Goal: Task Accomplishment & Management: Manage account settings

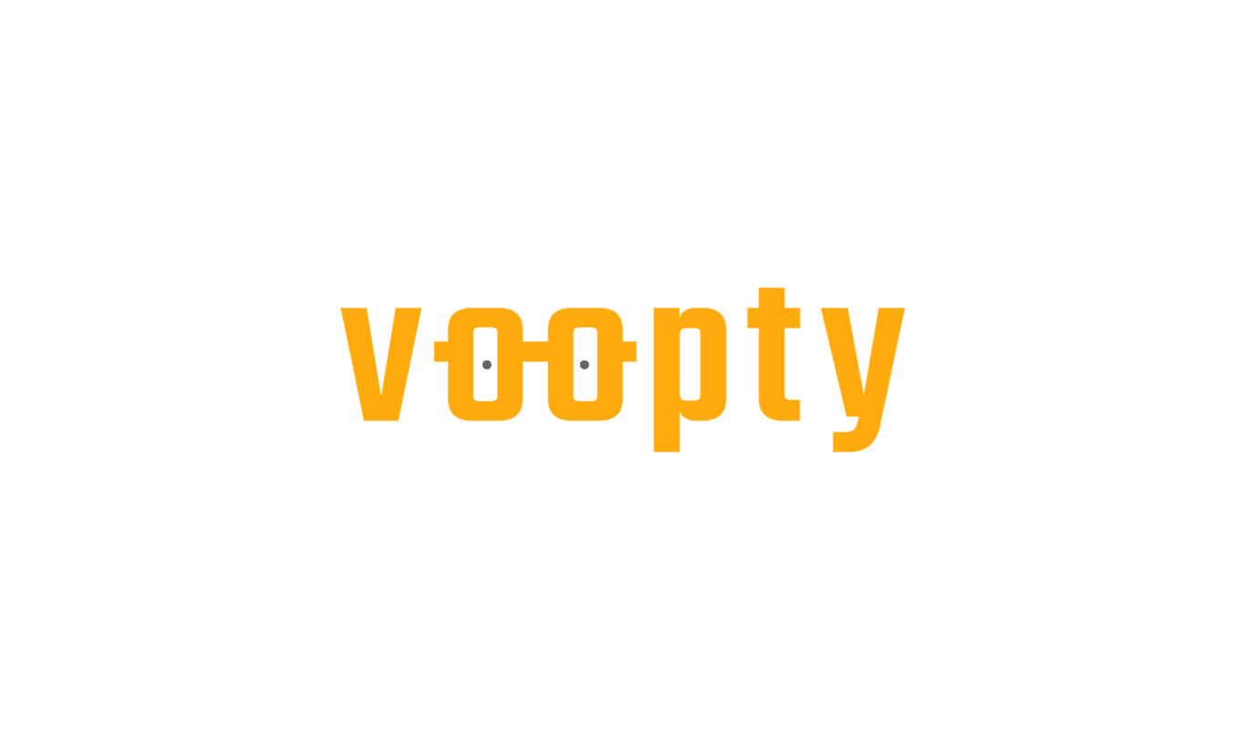
click at [0, 0] on div at bounding box center [622, 0] width 1245 height 0
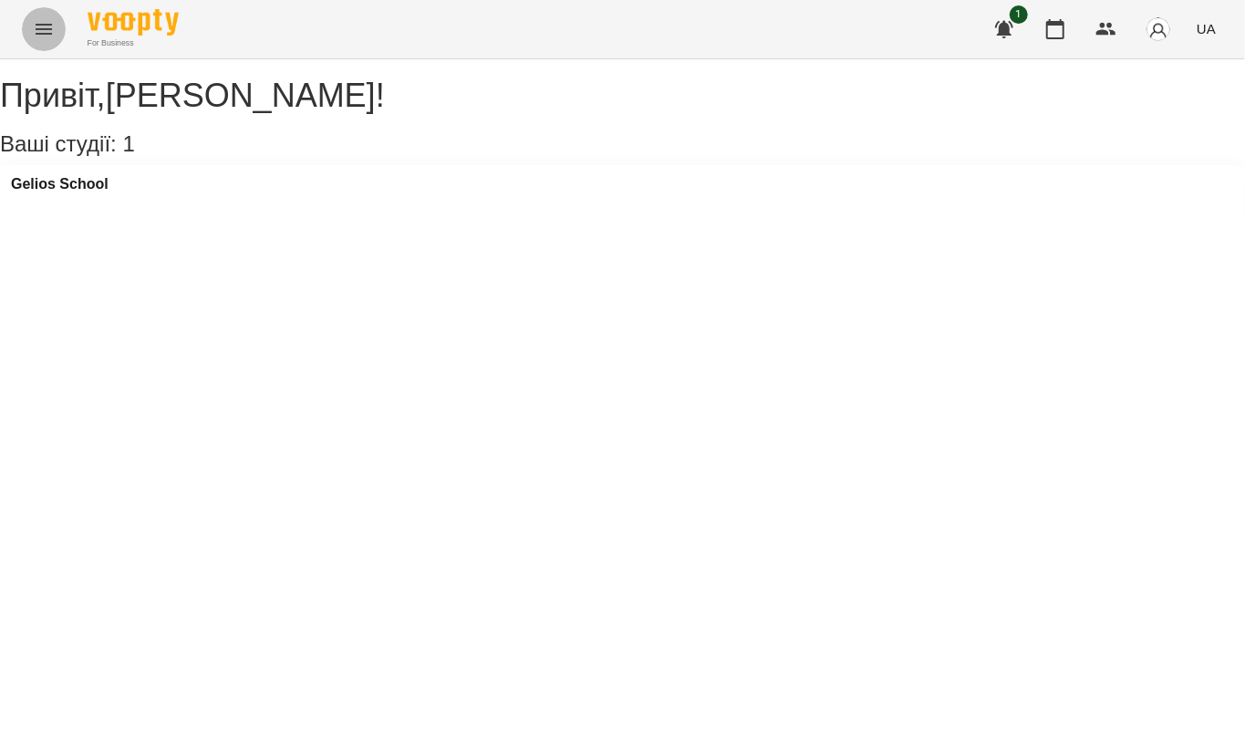
click at [34, 26] on icon "Menu" at bounding box center [44, 29] width 22 height 22
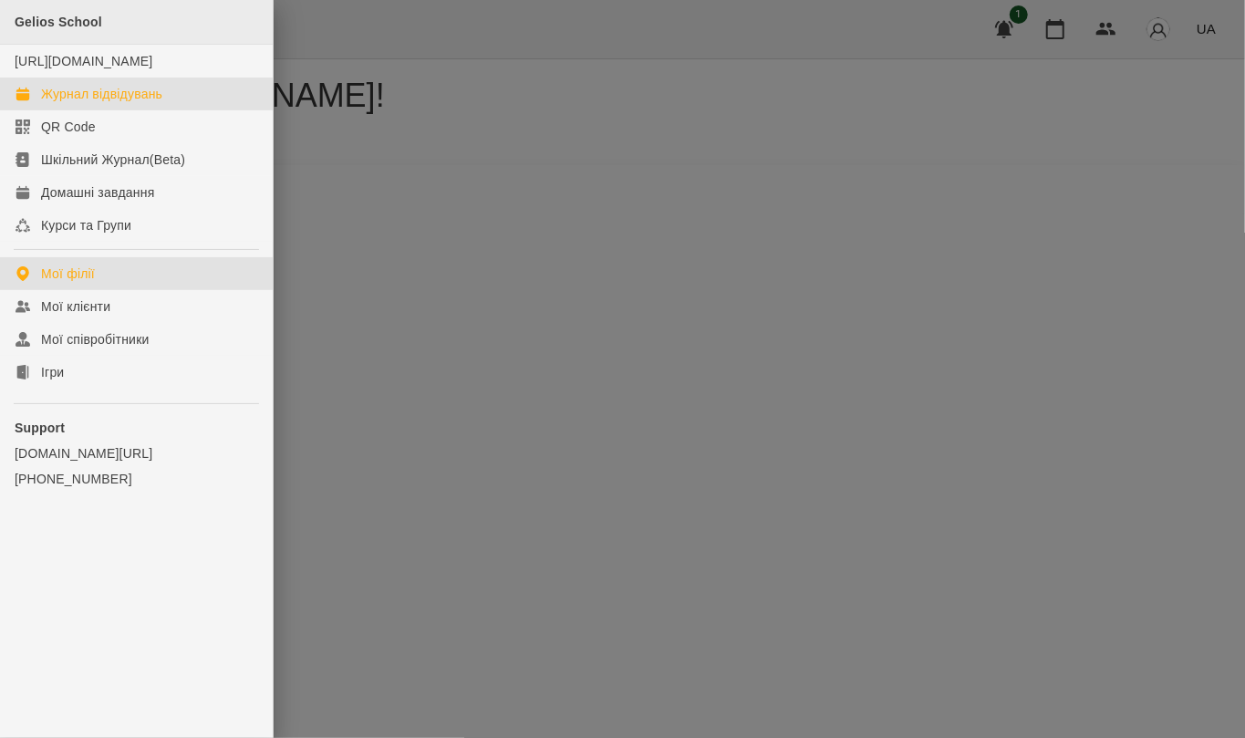
drag, startPoint x: 155, startPoint y: 99, endPoint x: 223, endPoint y: 4, distance: 117.2
click at [157, 100] on link "Журнал відвідувань" at bounding box center [136, 94] width 273 height 33
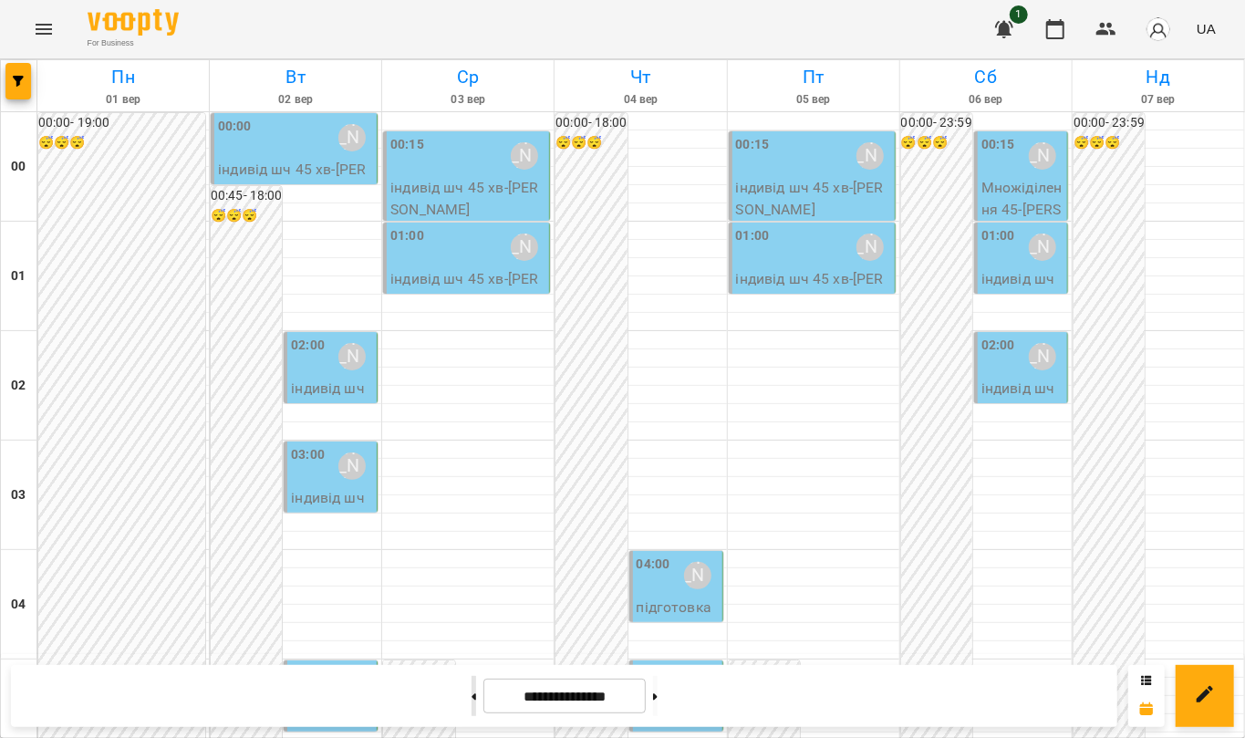
click at [472, 695] on button at bounding box center [474, 696] width 5 height 40
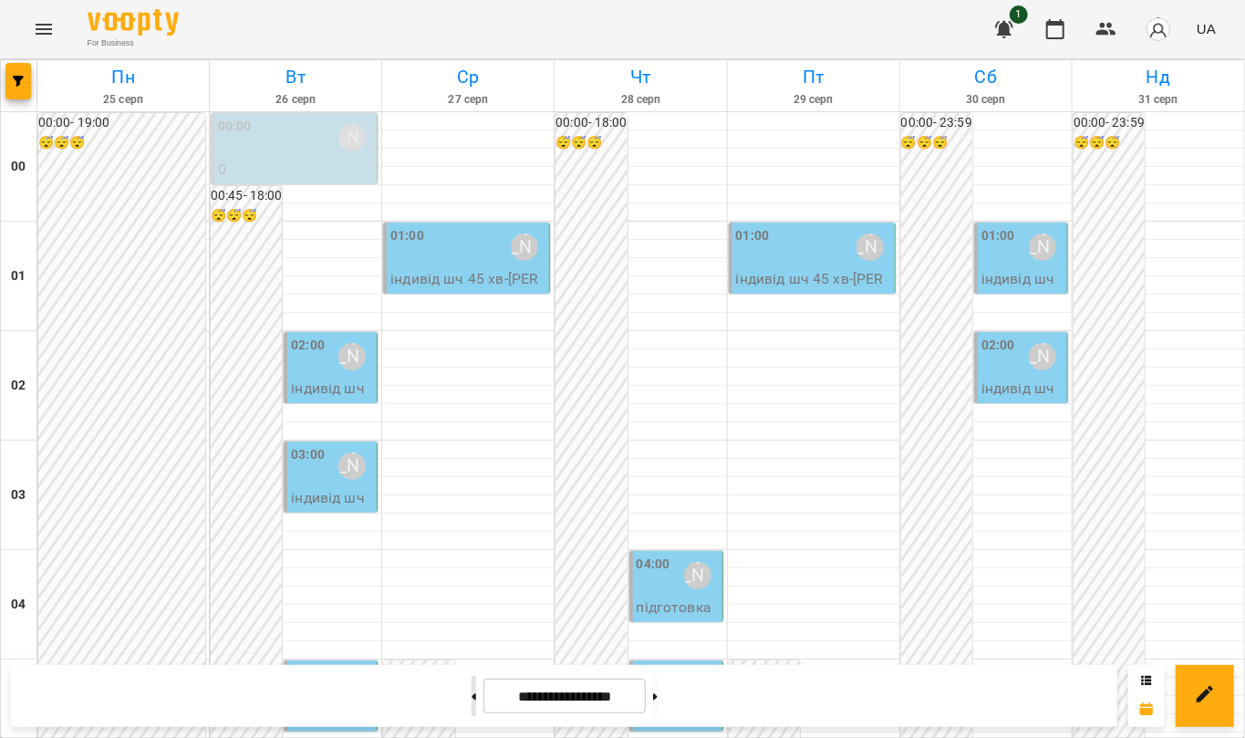
click at [472, 695] on button at bounding box center [474, 696] width 5 height 40
type input "**********"
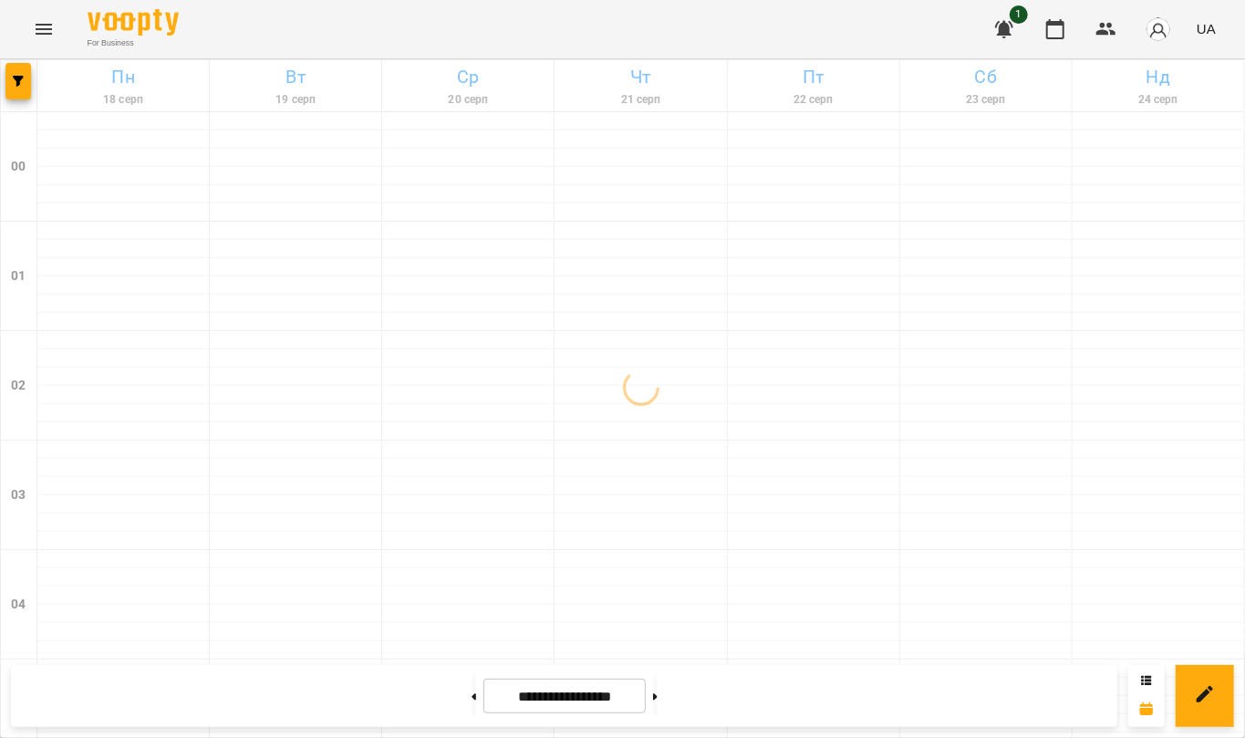
click at [41, 29] on icon "Menu" at bounding box center [44, 29] width 16 height 11
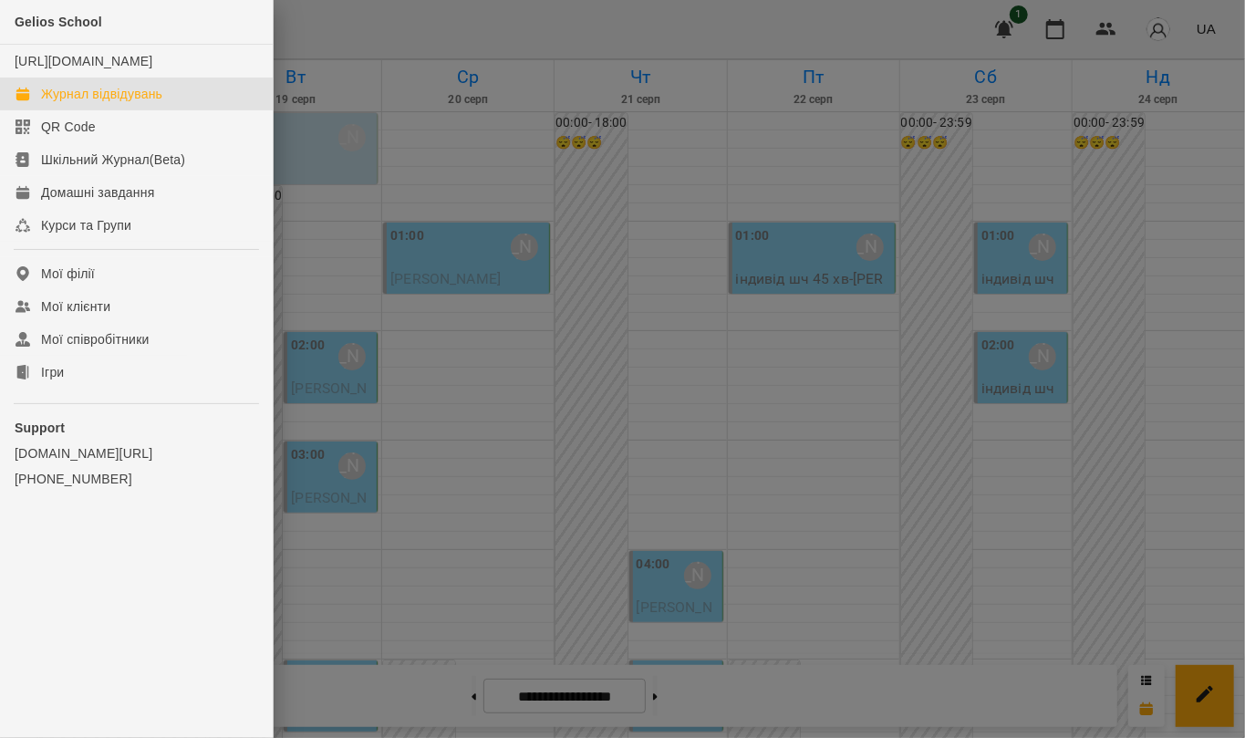
click at [500, 172] on div at bounding box center [622, 369] width 1245 height 738
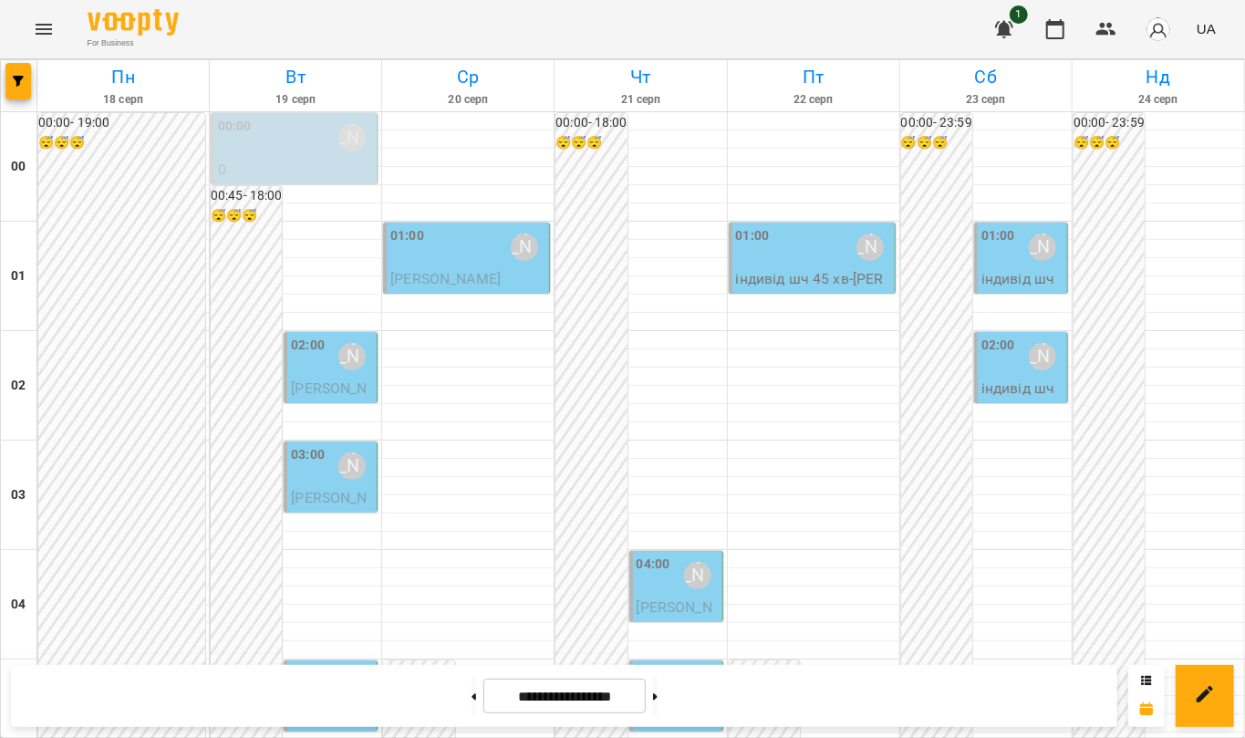
click at [647, 591] on div "04:00" at bounding box center [654, 576] width 34 height 42
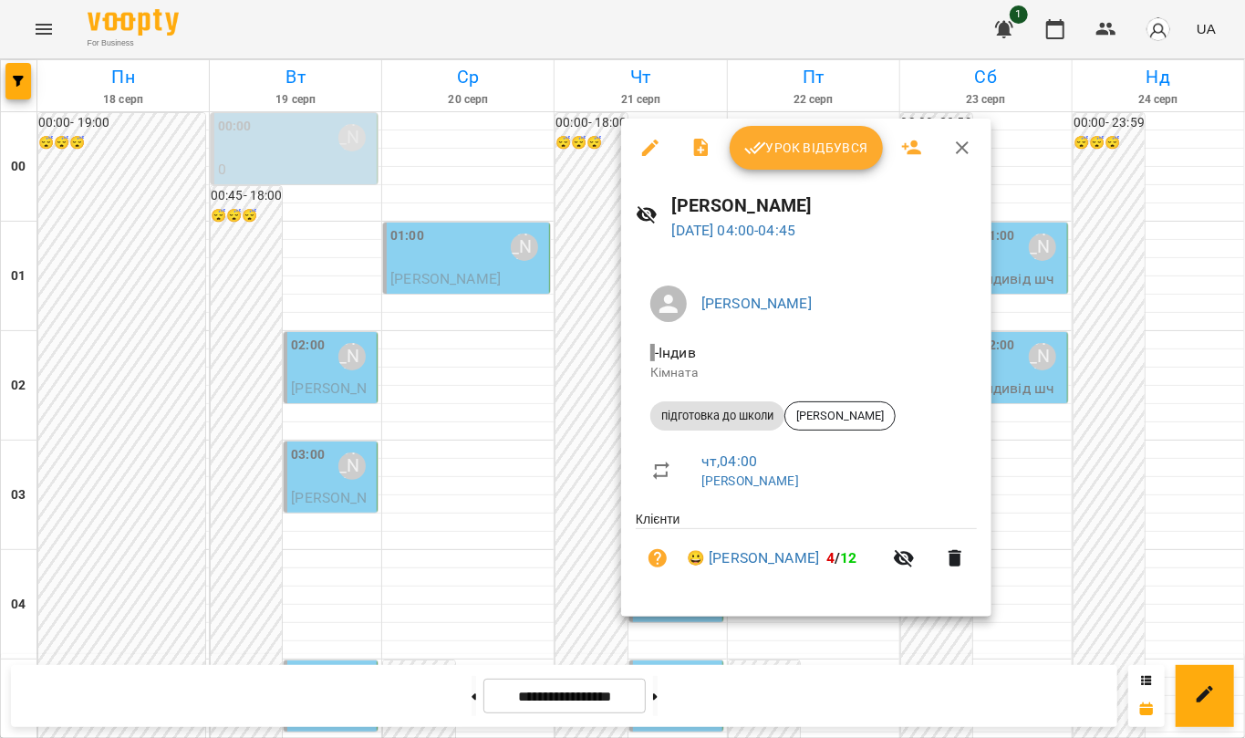
drag, startPoint x: 814, startPoint y: 558, endPoint x: 750, endPoint y: 574, distance: 65.7
click at [712, 567] on span "😀 [PERSON_NAME] Chechet 4 / 12" at bounding box center [784, 558] width 195 height 22
copy link "[PERSON_NAME]"
